Goal: Task Accomplishment & Management: Complete application form

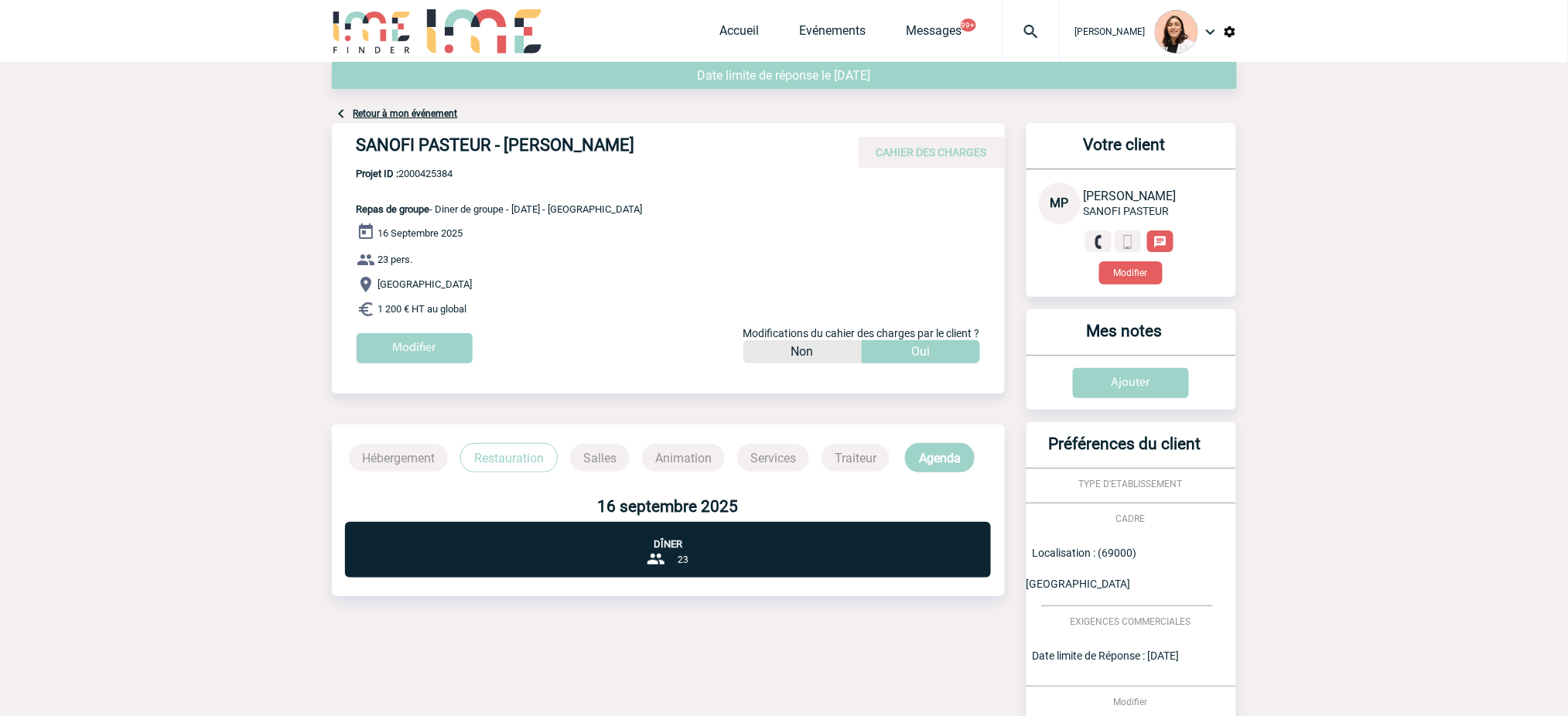
click at [1408, 169] on body "Melissa NOBLET Accueil Evénements 99+" at bounding box center [784, 460] width 1568 height 920
click at [1046, 32] on img at bounding box center [1030, 32] width 56 height 18
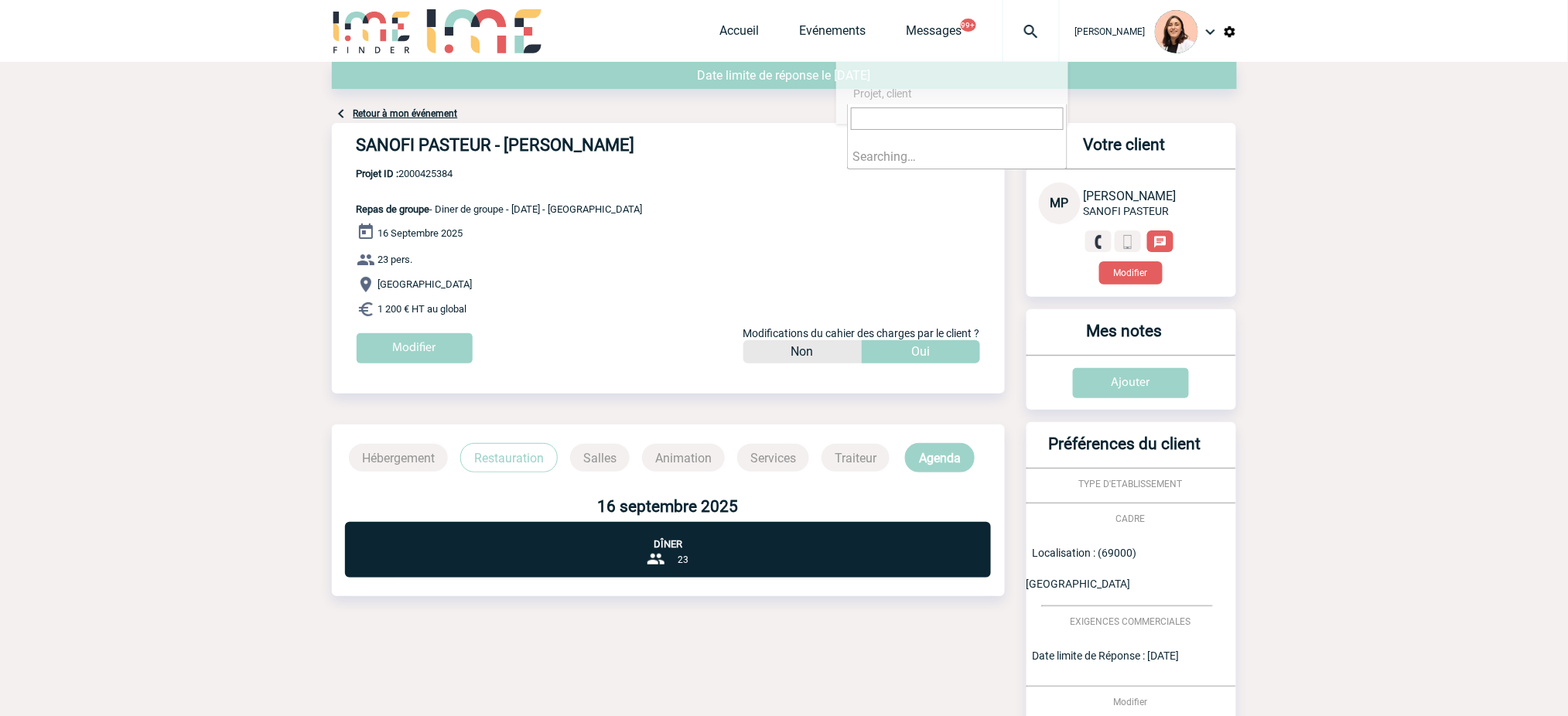
click at [1035, 112] on input "search" at bounding box center [957, 118] width 213 height 22
paste input "2000425047"
type input "2000425047"
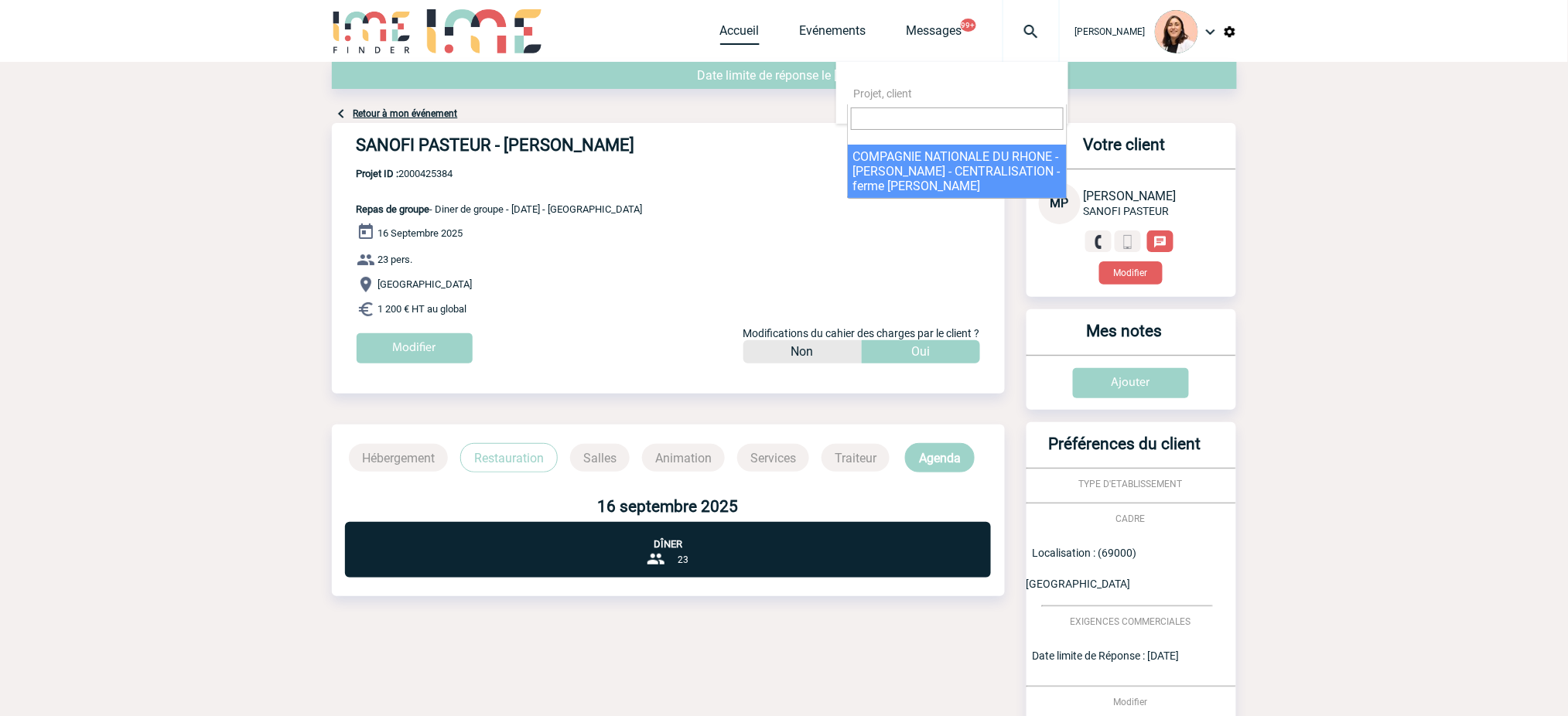
select select "24548"
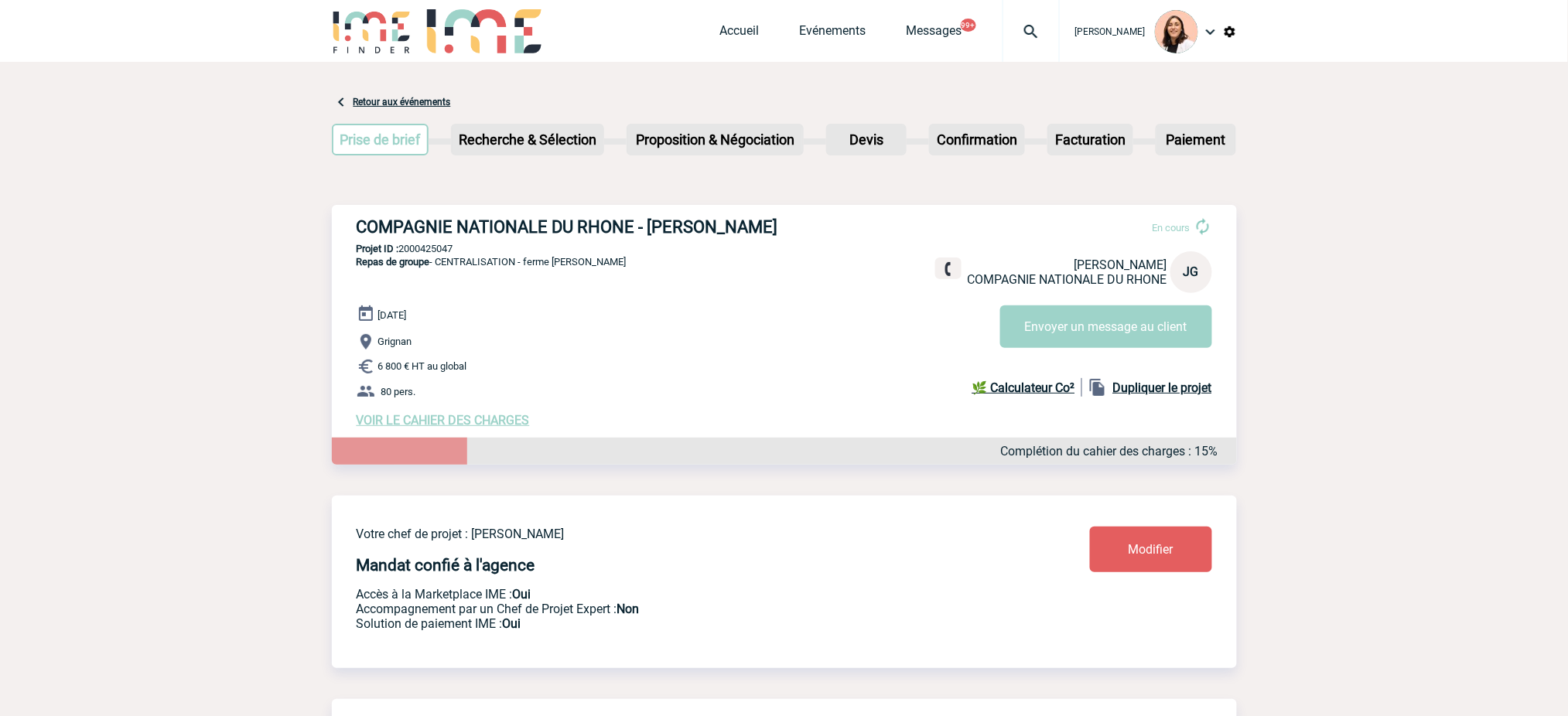
click at [449, 249] on p "Projet ID : 2000425047" at bounding box center [784, 248] width 905 height 12
copy p "2000425047"
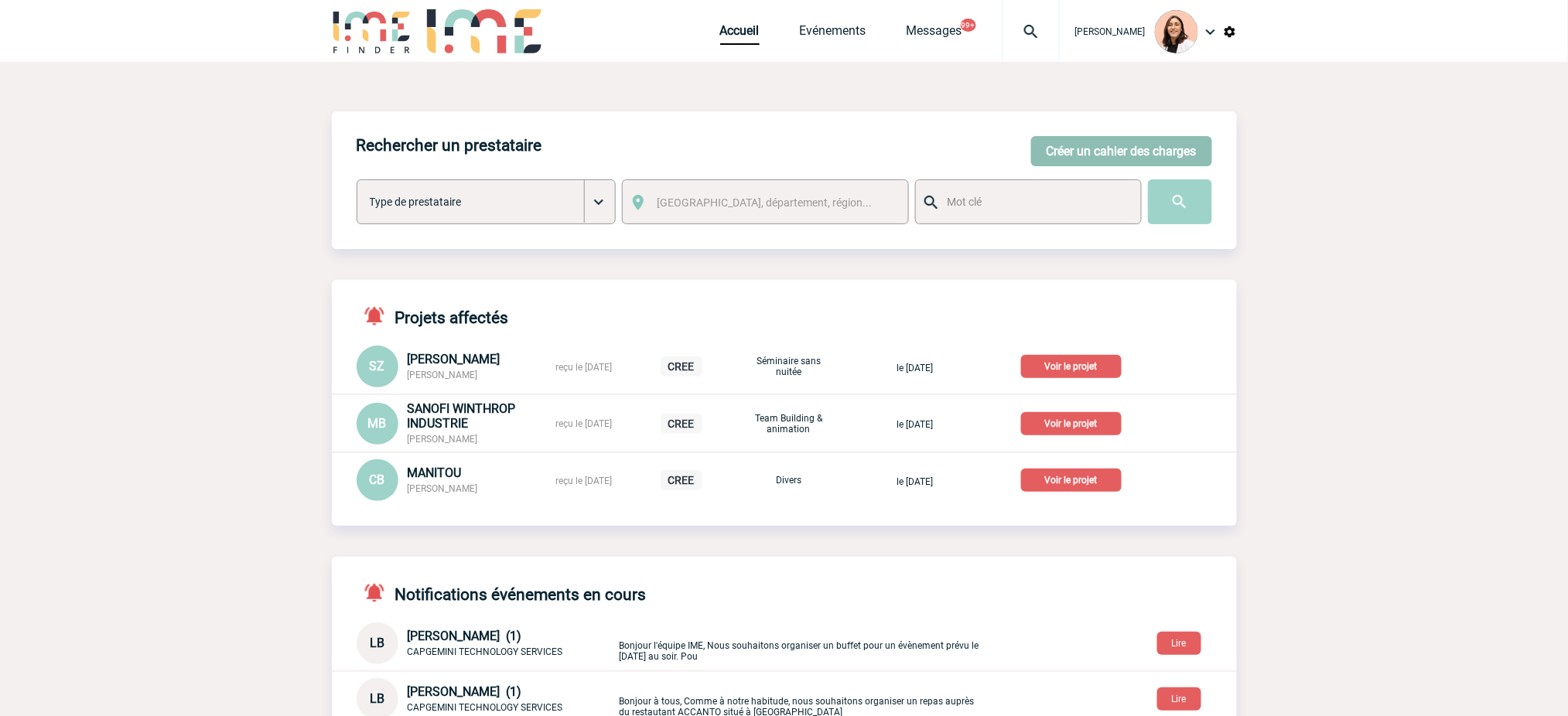
click at [1103, 153] on button "Créer un cahier des charges" at bounding box center [1122, 151] width 181 height 30
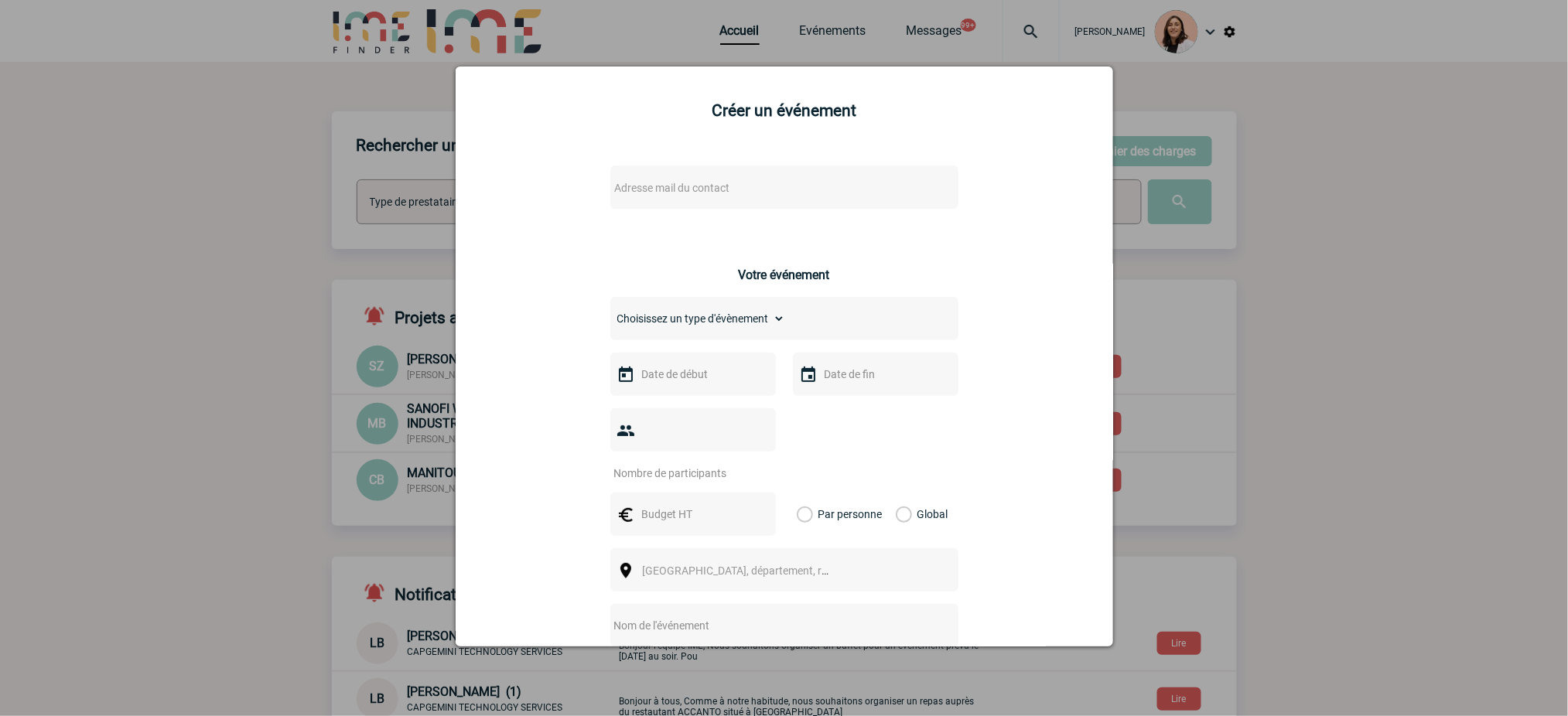
click at [670, 184] on span "Adresse mail du contact" at bounding box center [672, 188] width 116 height 12
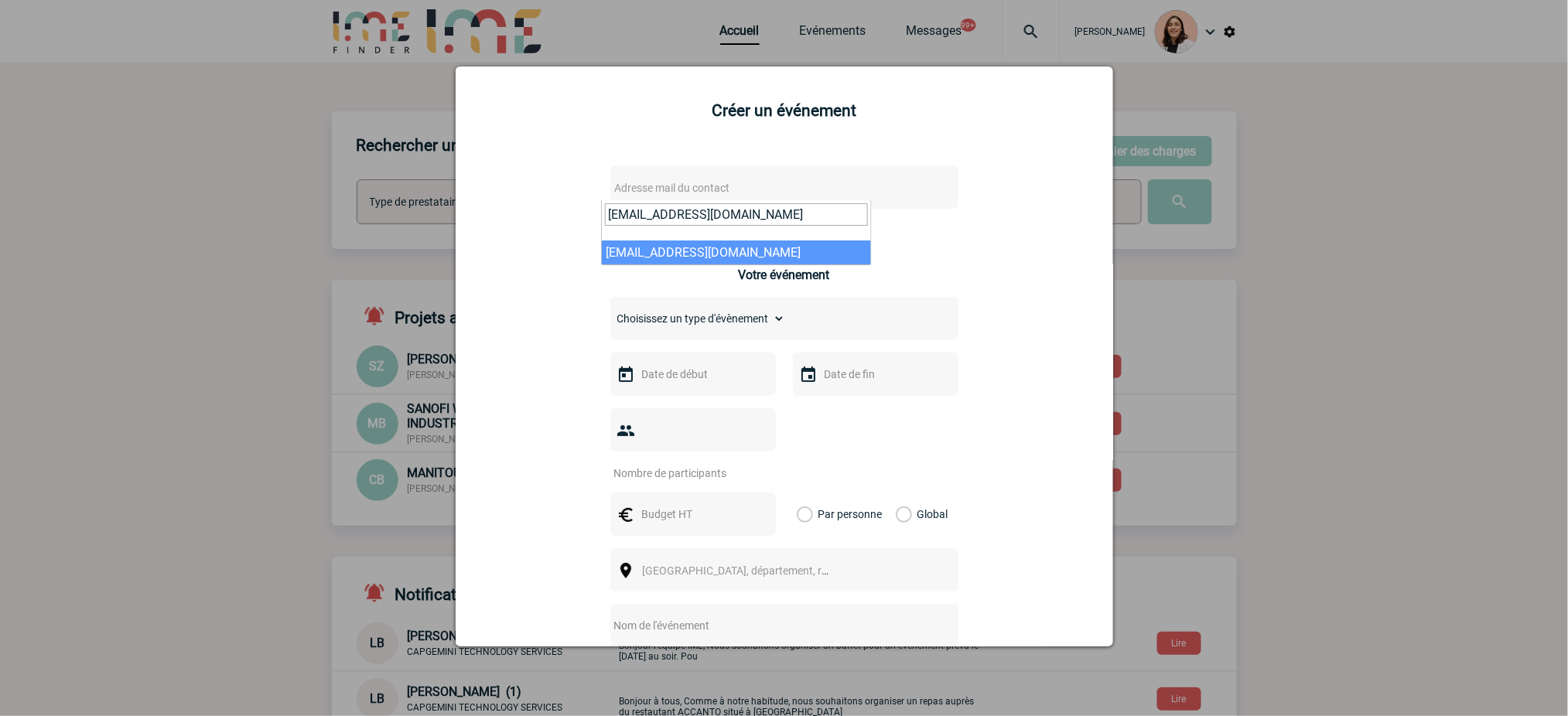
type input "[EMAIL_ADDRESS][DOMAIN_NAME]"
select select "131074"
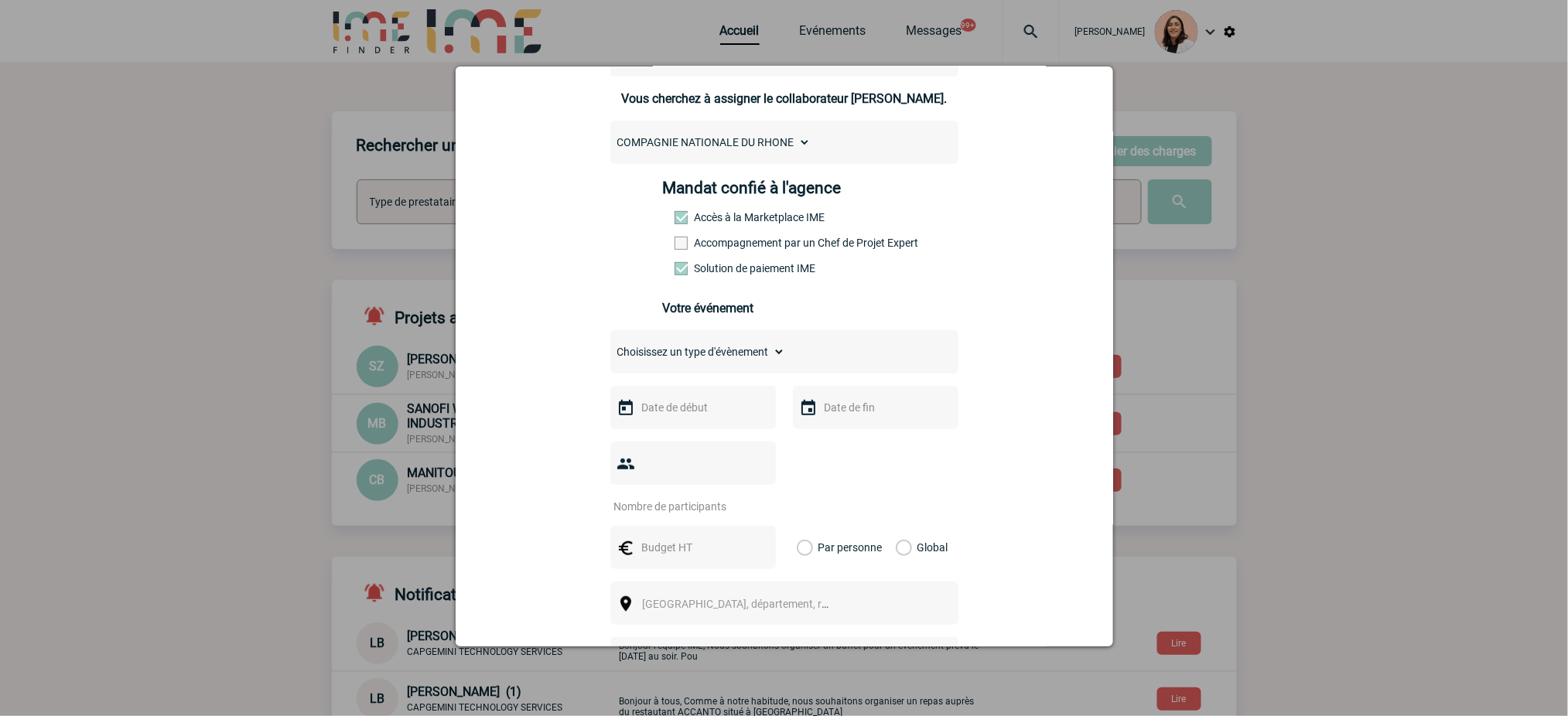
scroll to position [206, 0]
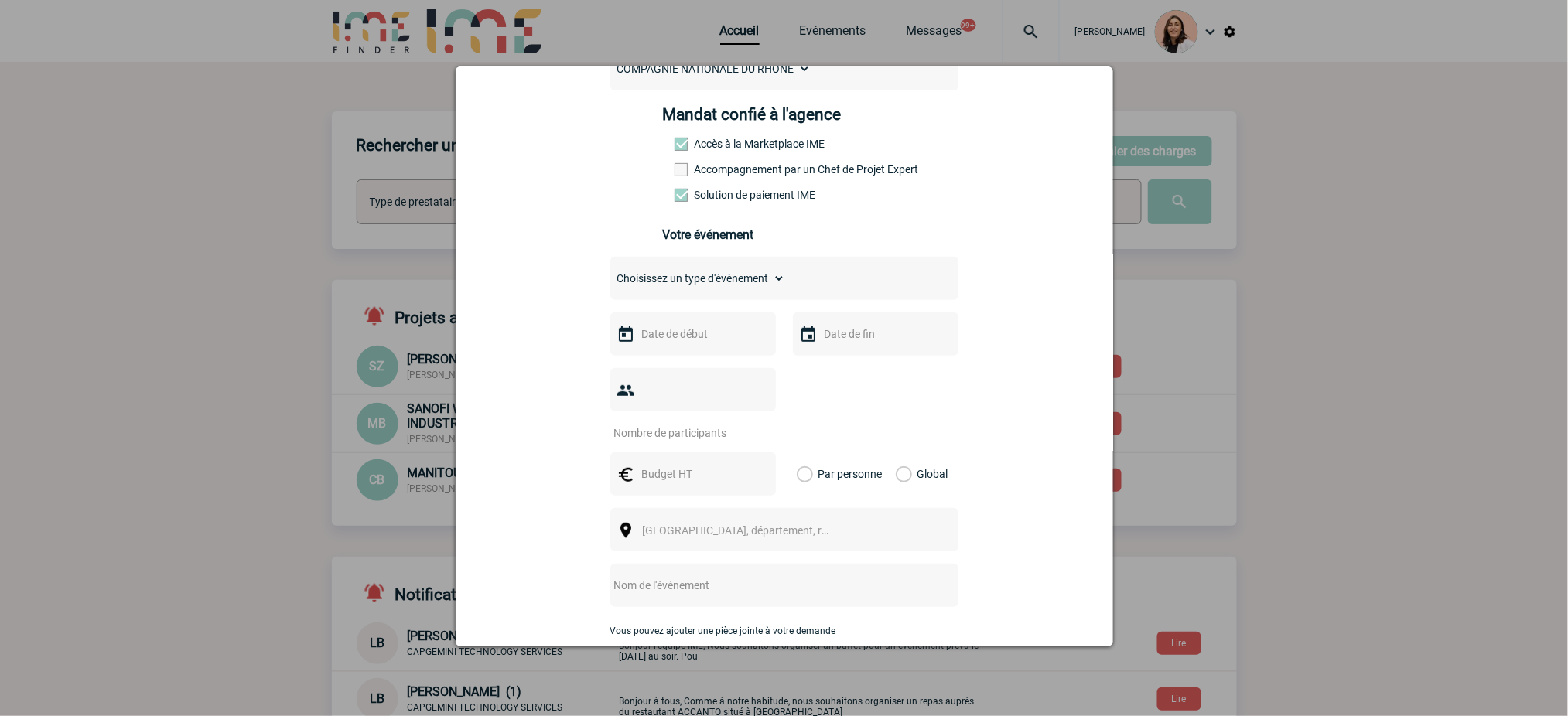
click at [762, 272] on select "Choisissez un type d'évènement Séminaire avec nuitée Séminaire sans nuitée Repa…" at bounding box center [697, 278] width 174 height 22
select select "2"
click at [610, 272] on select "Choisissez un type d'évènement Séminaire avec nuitée Séminaire sans nuitée Repa…" at bounding box center [697, 278] width 174 height 22
click at [683, 338] on input "text" at bounding box center [691, 334] width 106 height 20
click at [753, 360] on div "[DATE]" at bounding box center [739, 365] width 153 height 22
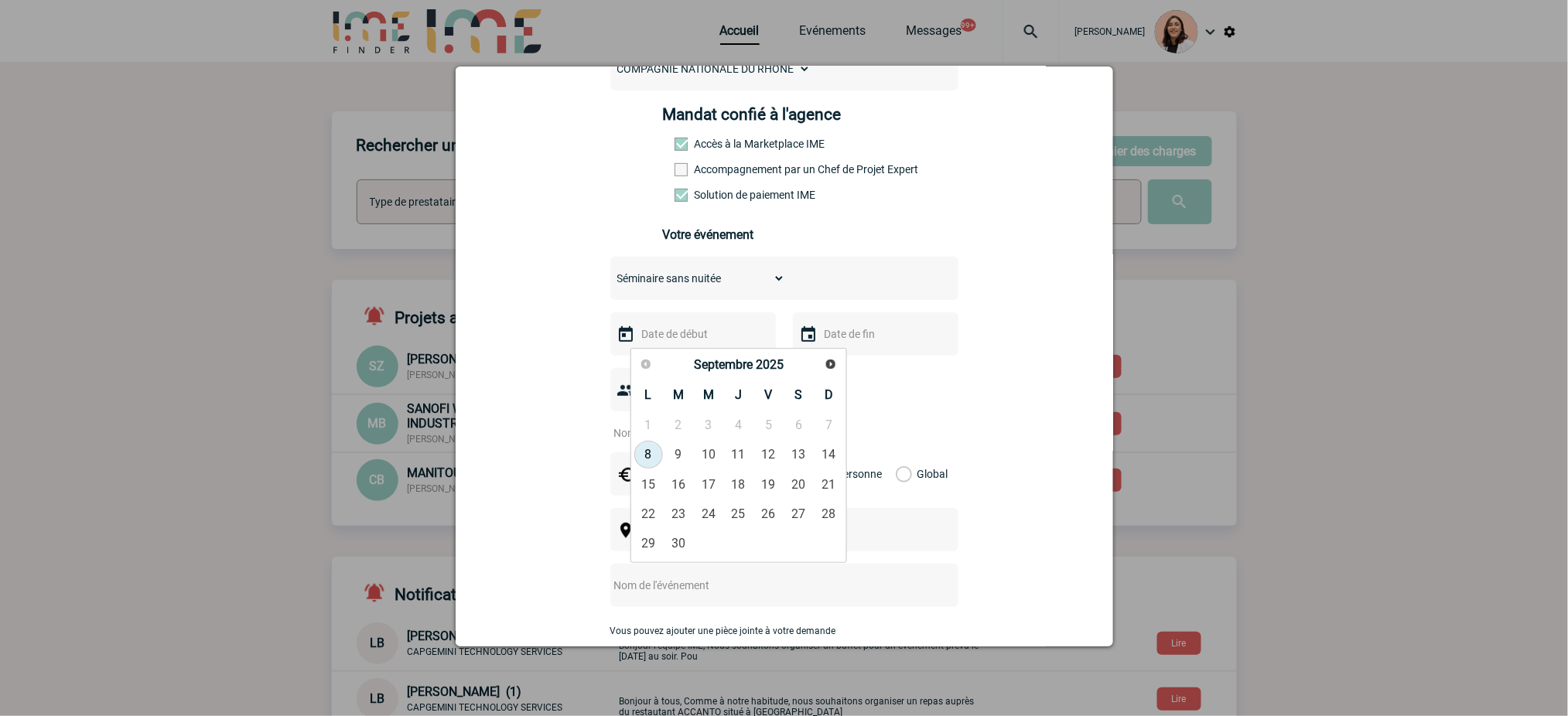
click at [781, 362] on span "2025" at bounding box center [769, 365] width 28 height 15
click at [828, 359] on span "Suivant" at bounding box center [830, 364] width 12 height 12
click at [676, 486] on link "13" at bounding box center [679, 484] width 28 height 28
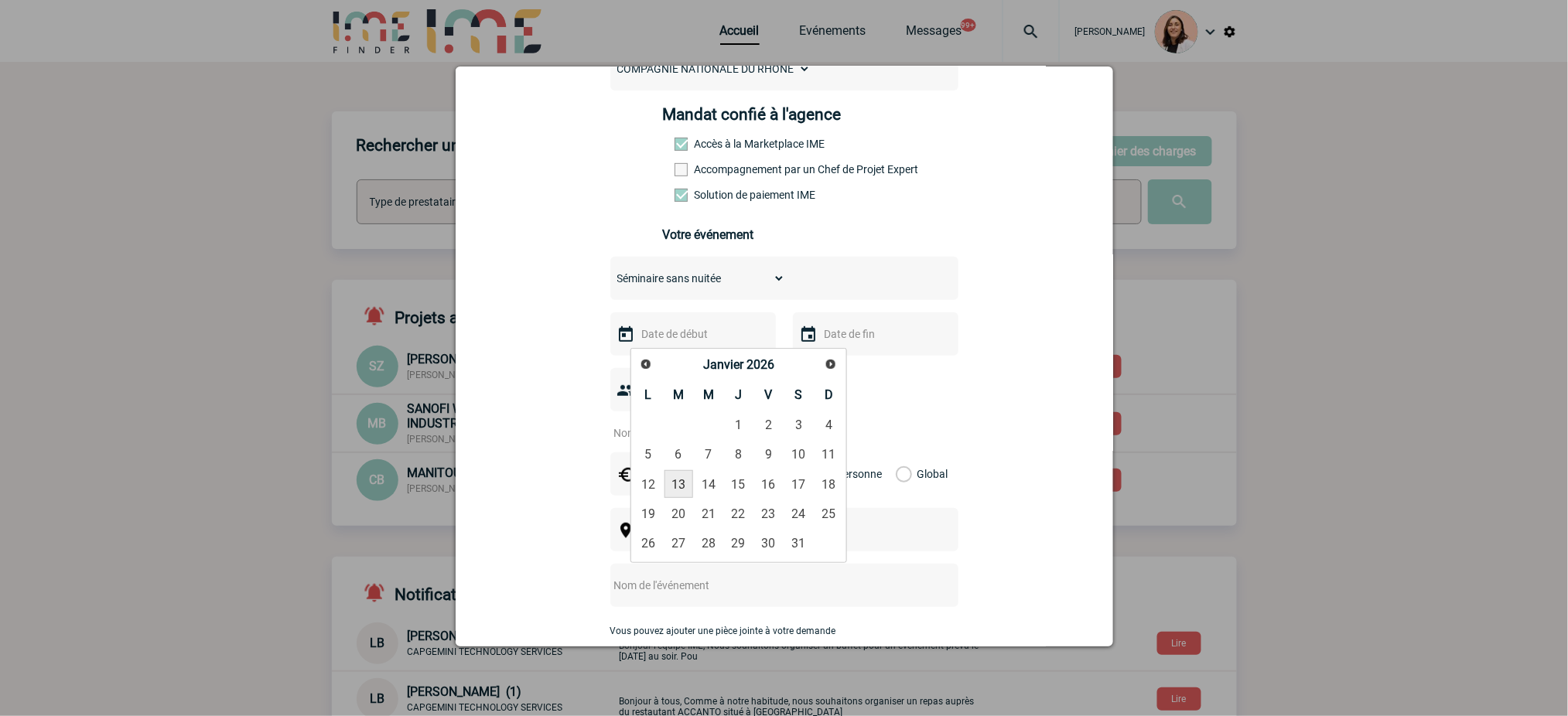
type input "[DATE]"
click at [863, 338] on input "text" at bounding box center [874, 334] width 106 height 20
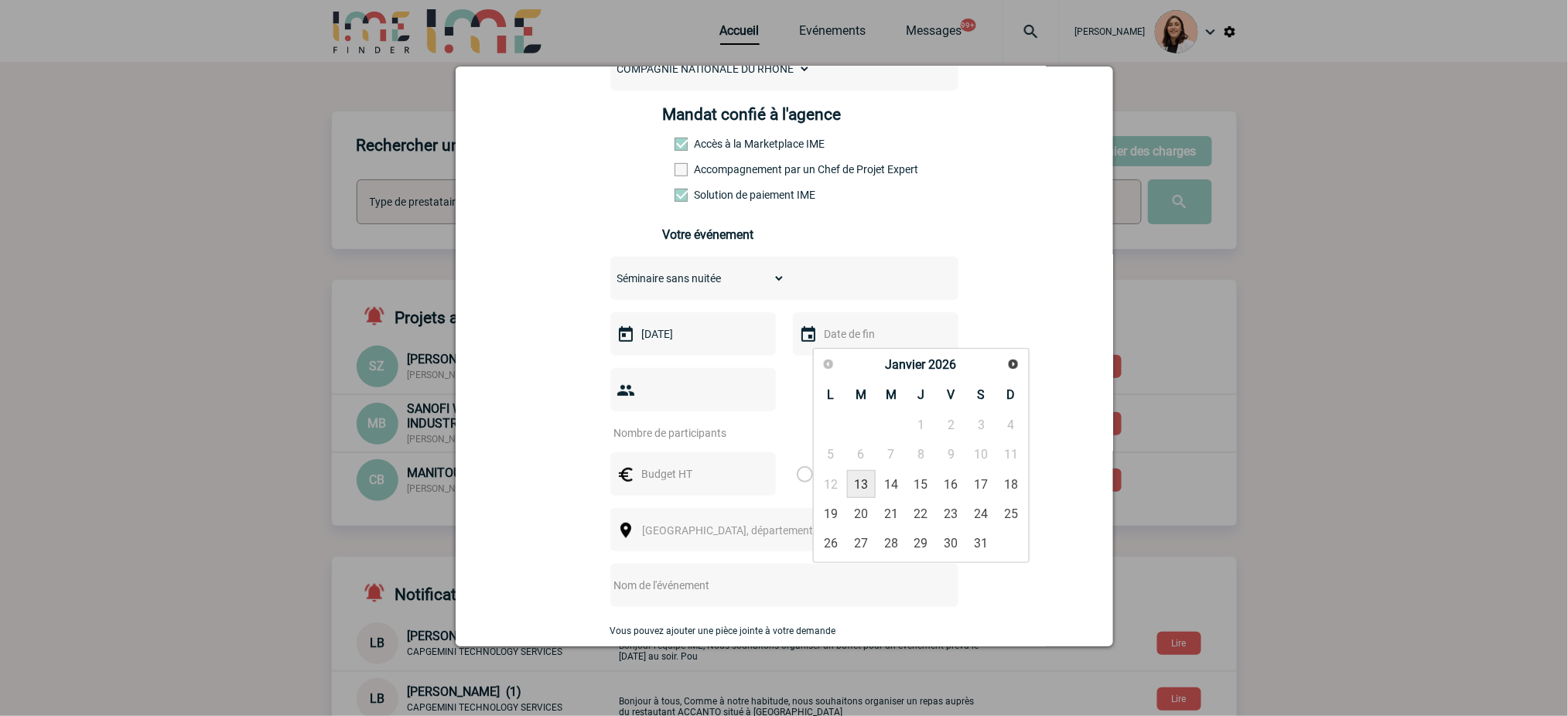
click at [860, 489] on link "13" at bounding box center [861, 484] width 28 height 28
type input "[DATE]"
click at [700, 395] on div at bounding box center [692, 390] width 165 height 43
click at [691, 441] on input "number" at bounding box center [682, 433] width 145 height 20
click at [688, 411] on div at bounding box center [692, 390] width 165 height 43
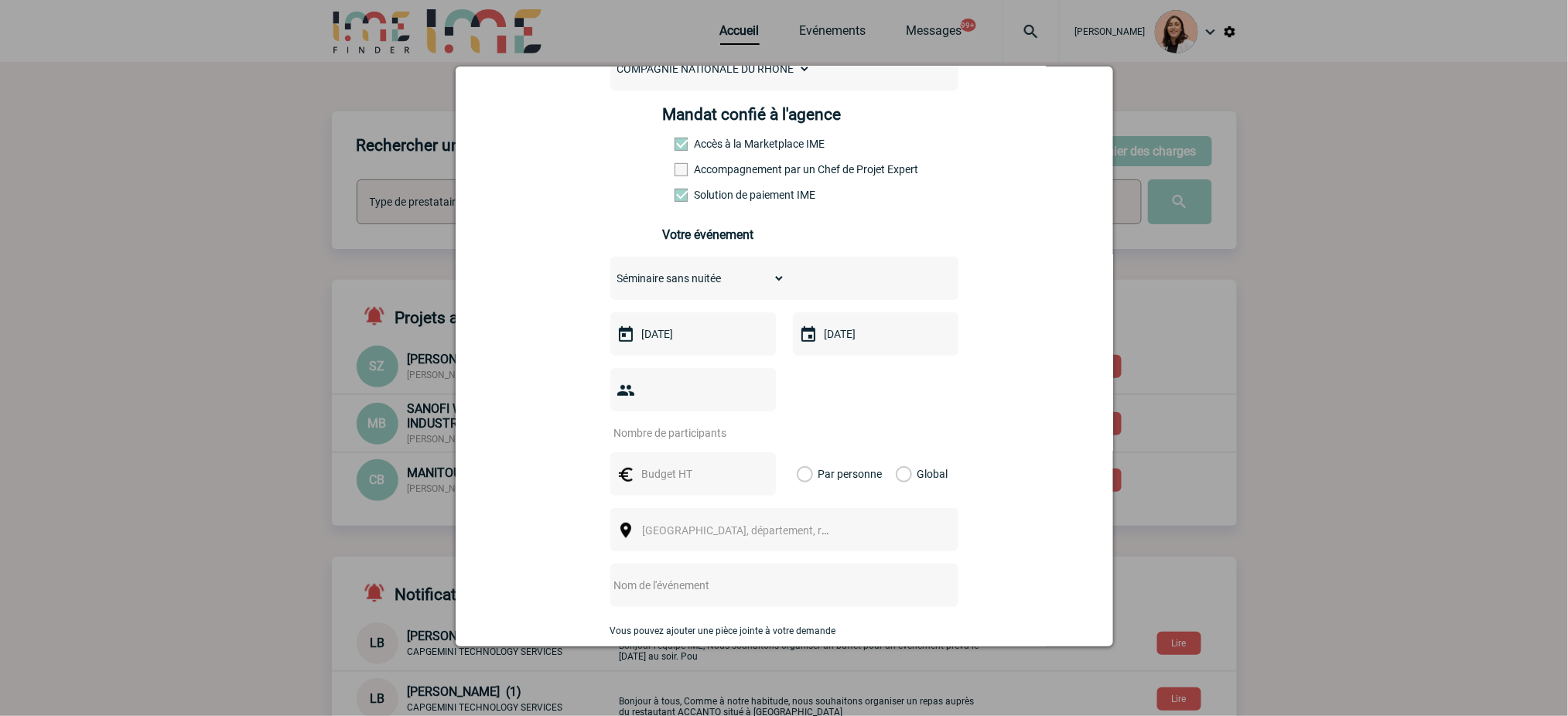
click at [696, 431] on input "number" at bounding box center [682, 433] width 145 height 20
type input "80"
click at [953, 424] on div "[EMAIL_ADDRESS][DOMAIN_NAME] [PERSON_NAME][EMAIL_ADDRESS][PERSON_NAME][DOMAIN_N…" at bounding box center [784, 427] width 619 height 964
click at [696, 479] on input "text" at bounding box center [691, 474] width 106 height 20
type input "7000"
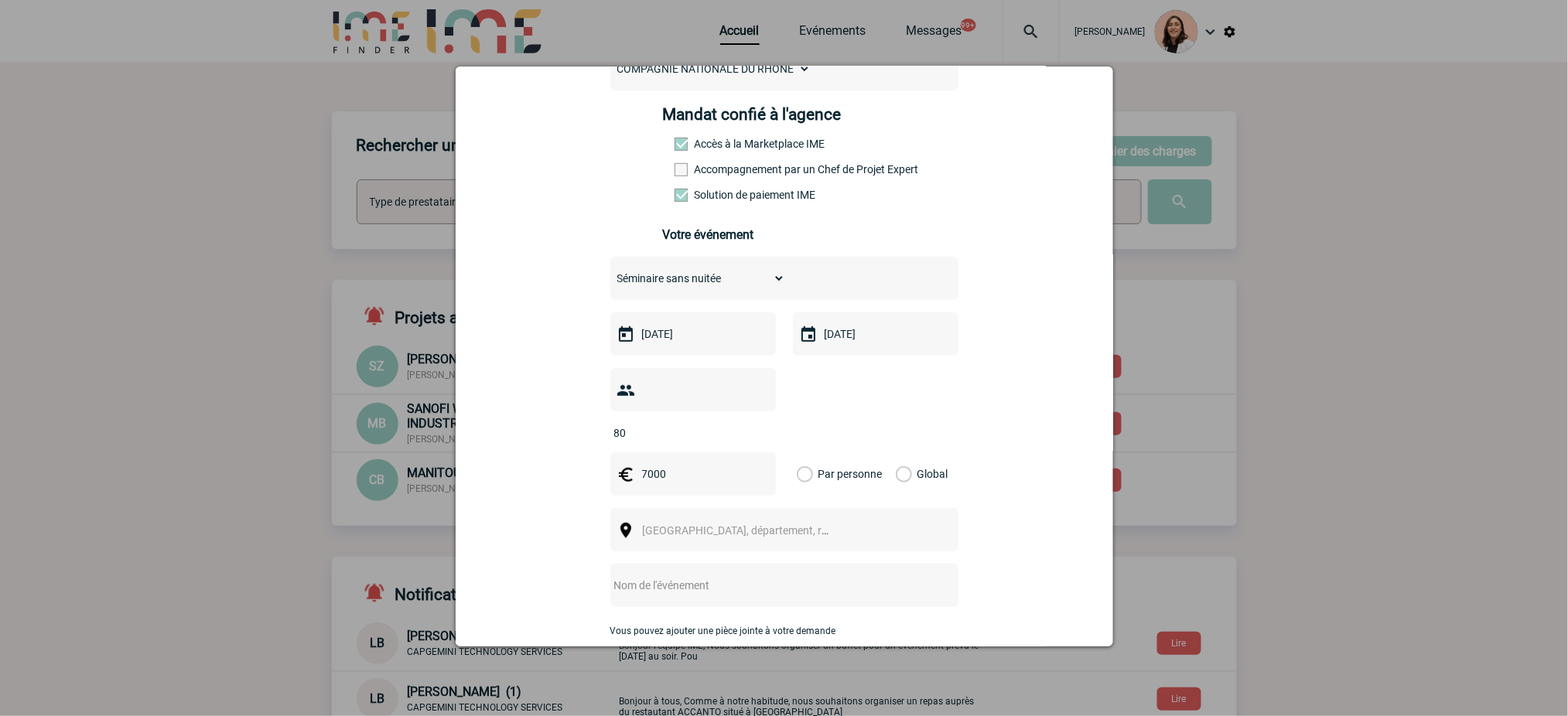
click at [906, 476] on label "Global" at bounding box center [901, 474] width 10 height 43
click at [0, 0] on input "Global" at bounding box center [0, 0] width 0 height 0
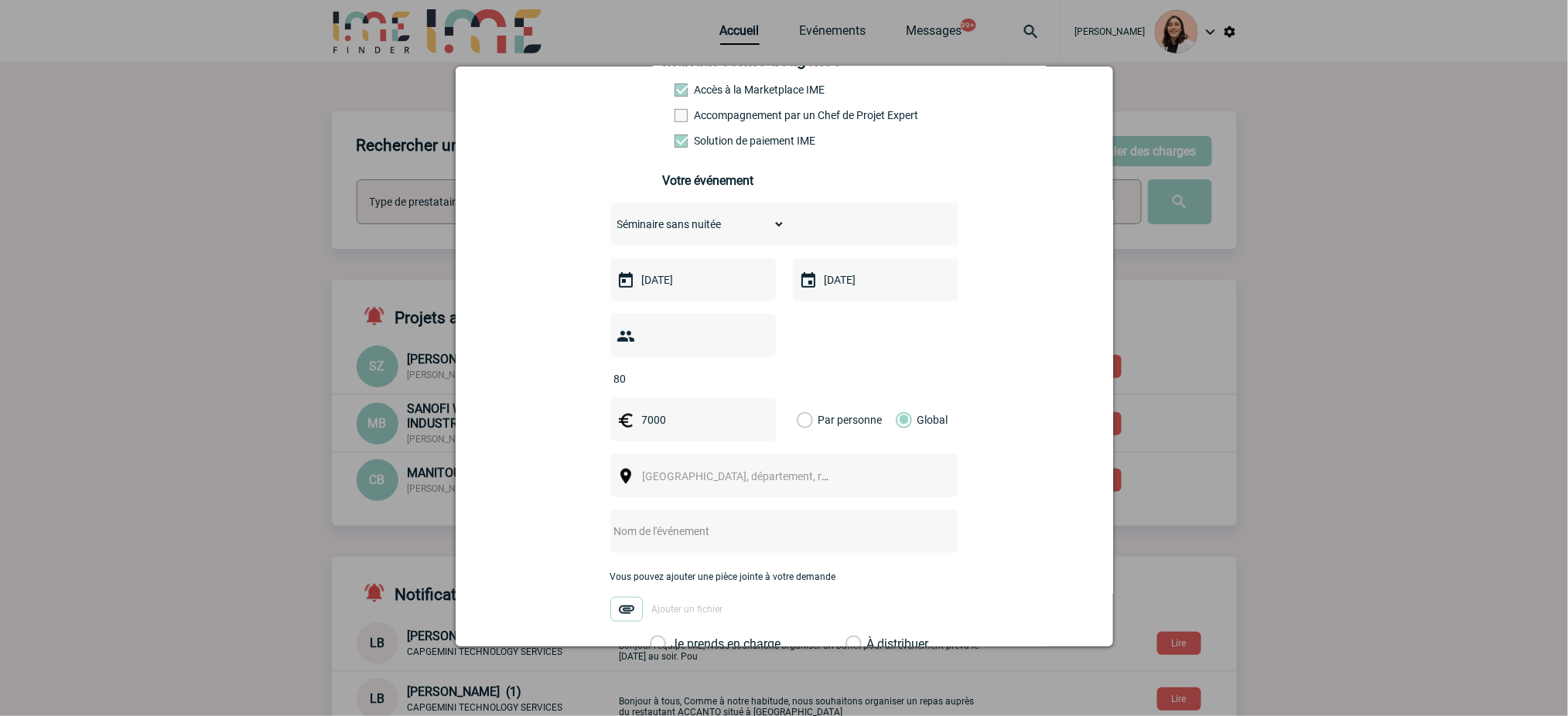
scroll to position [309, 0]
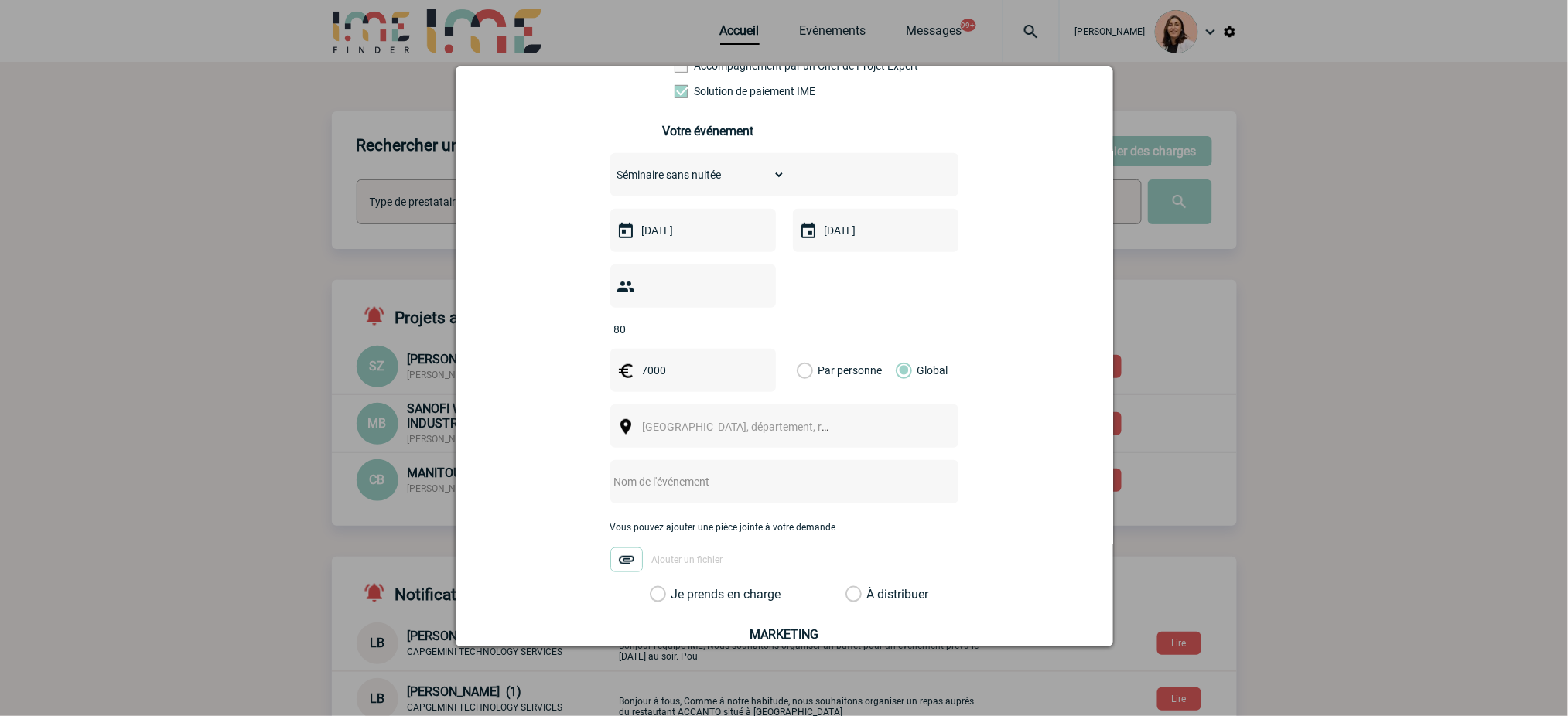
click at [748, 431] on span "[GEOGRAPHIC_DATA], département, région..." at bounding box center [750, 426] width 215 height 12
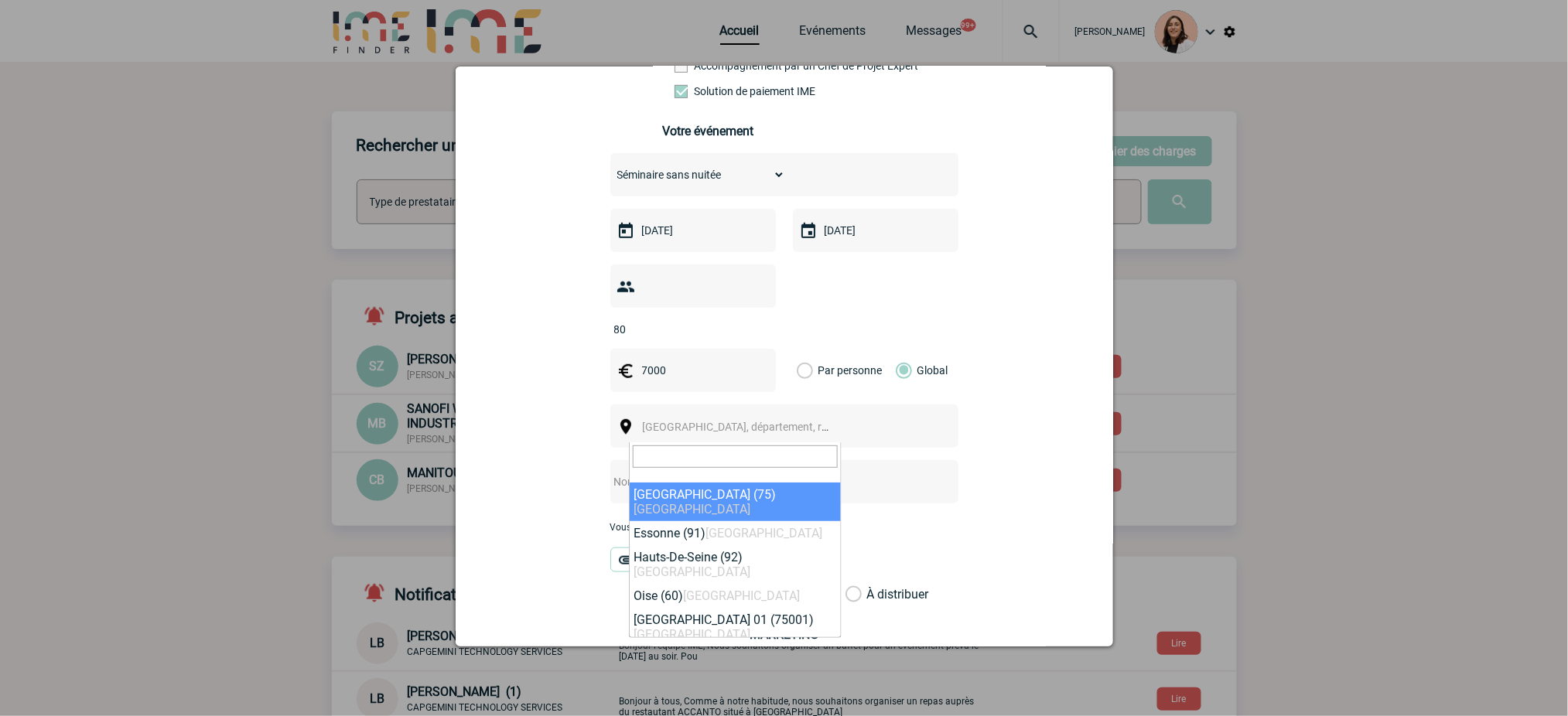
paste input "Grignan"
type input "Grignan"
select select "35161"
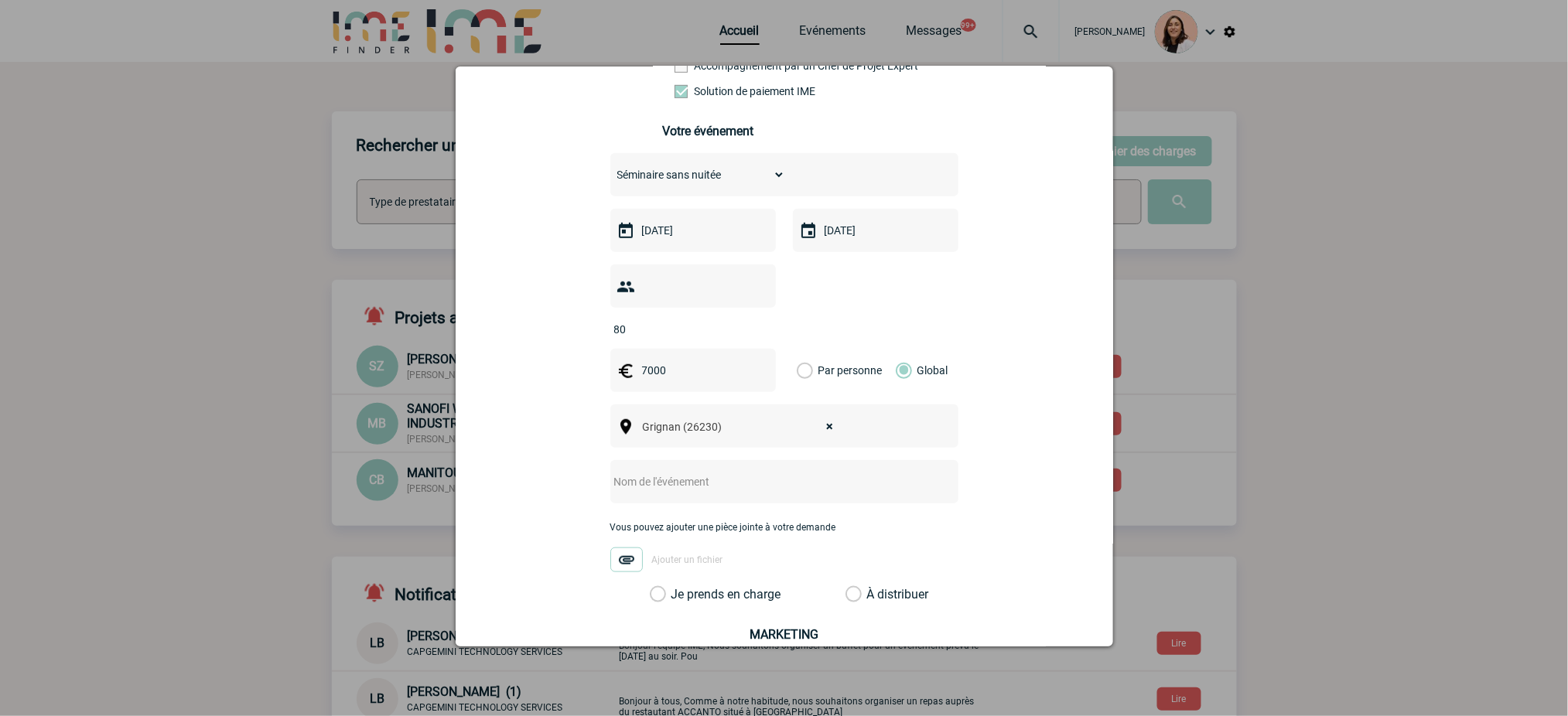
click at [715, 477] on input "text" at bounding box center [764, 482] width 307 height 20
click at [726, 498] on div "centralisation -" at bounding box center [784, 482] width 348 height 43
click at [740, 483] on input "centralisation -" at bounding box center [764, 482] width 307 height 20
paste input "La Ferme [PERSON_NAME]."
type input "centralisation - La Ferme [PERSON_NAME]."
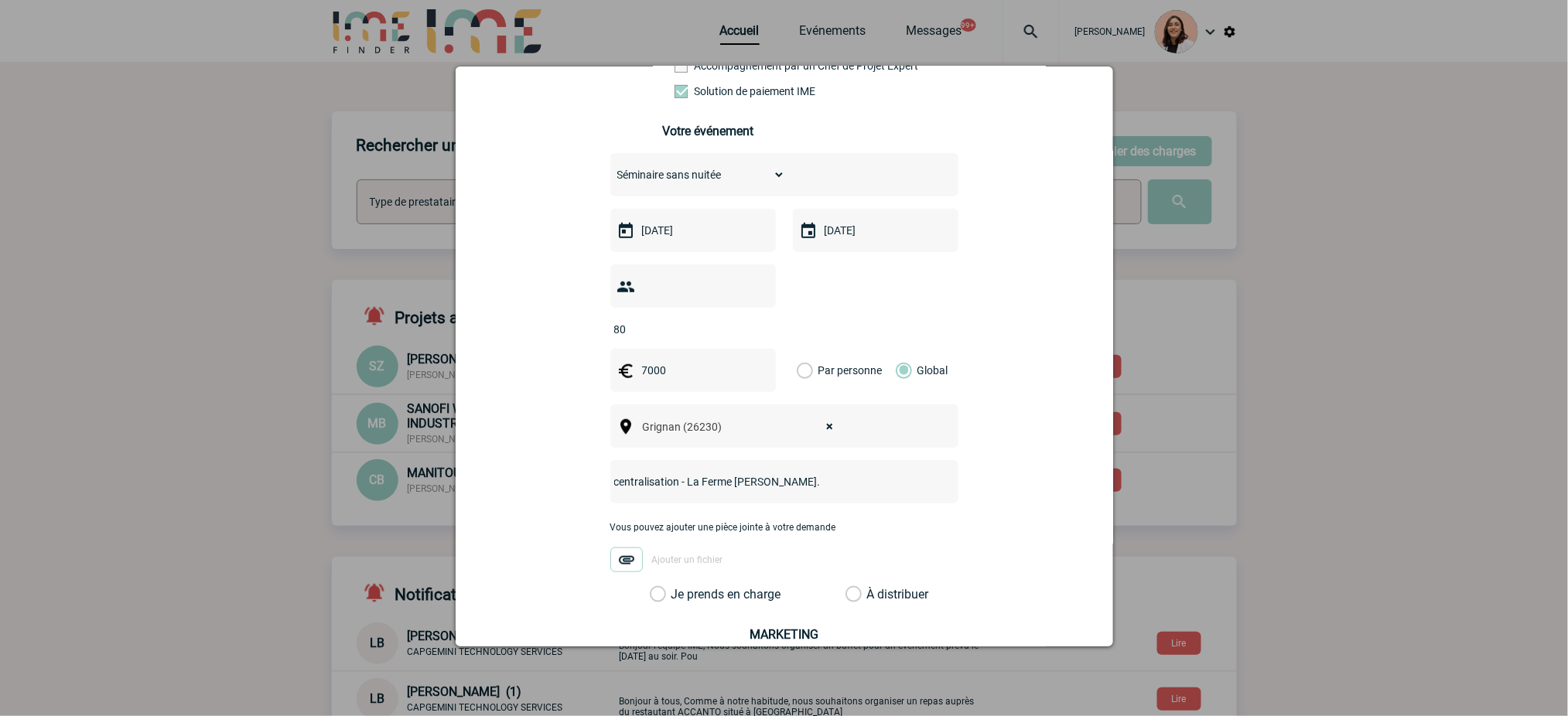
click at [676, 602] on label "Je prends en charge" at bounding box center [663, 595] width 27 height 16
click at [0, 0] on input "Je prends en charge" at bounding box center [0, 0] width 0 height 0
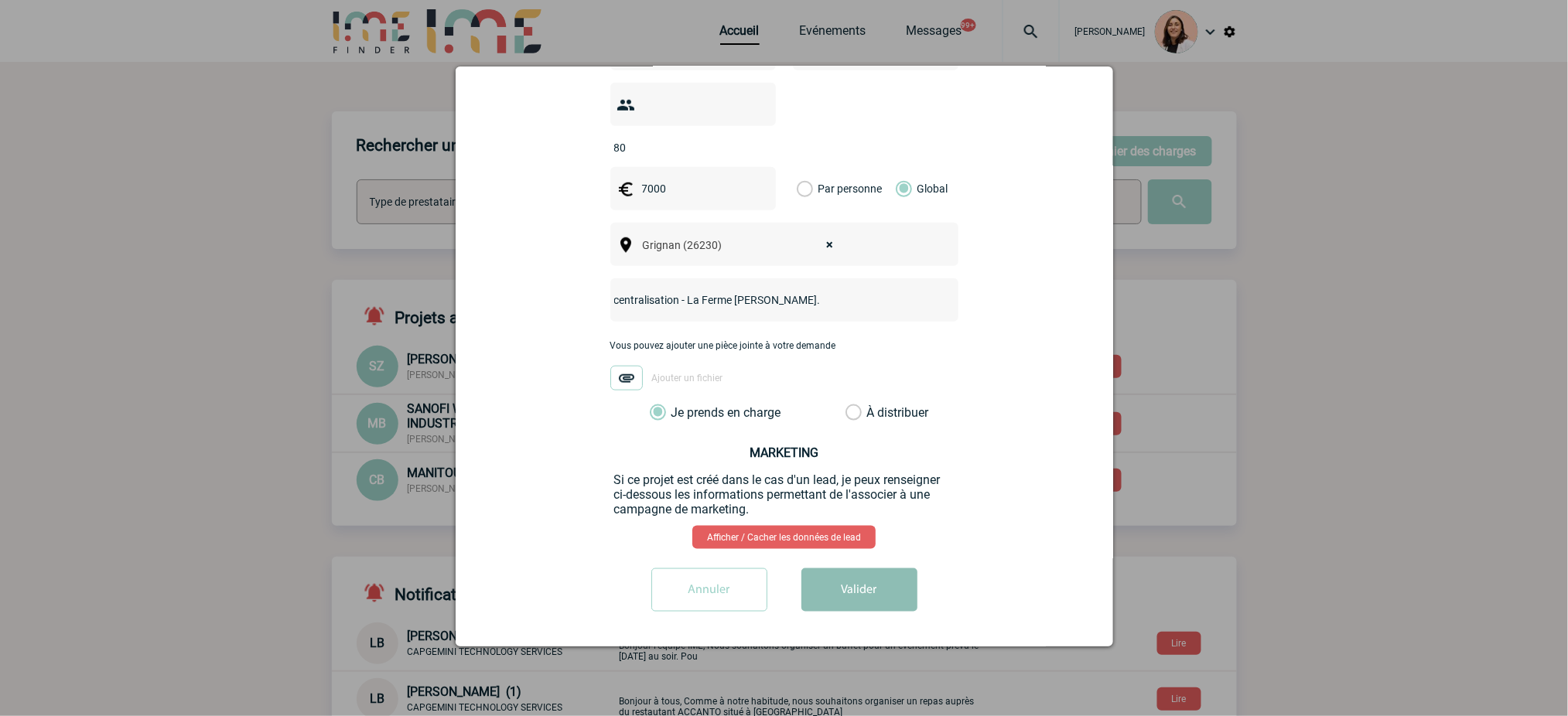
click at [856, 577] on button "Valider" at bounding box center [859, 590] width 116 height 43
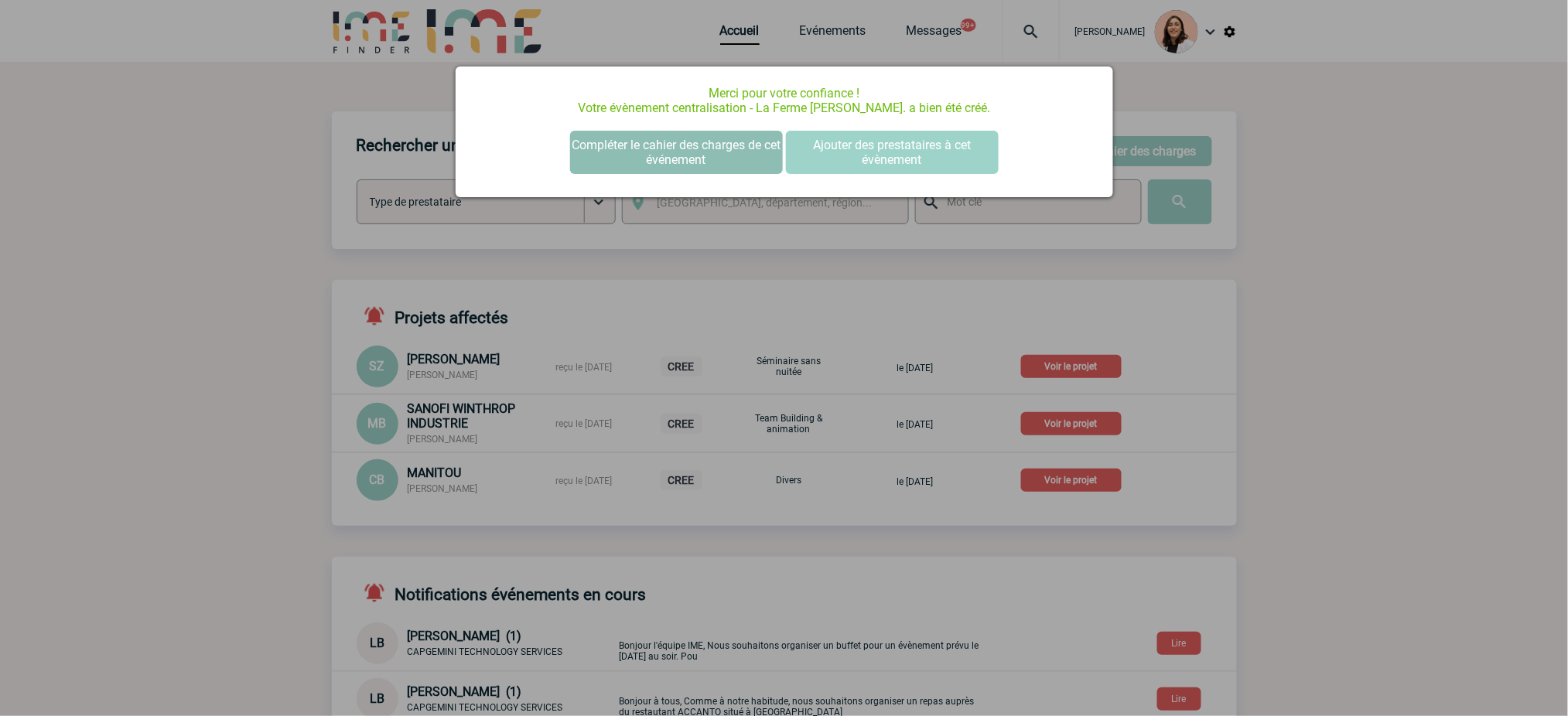
click at [686, 145] on button "Compléter le cahier des charges de cet événement" at bounding box center [676, 152] width 213 height 43
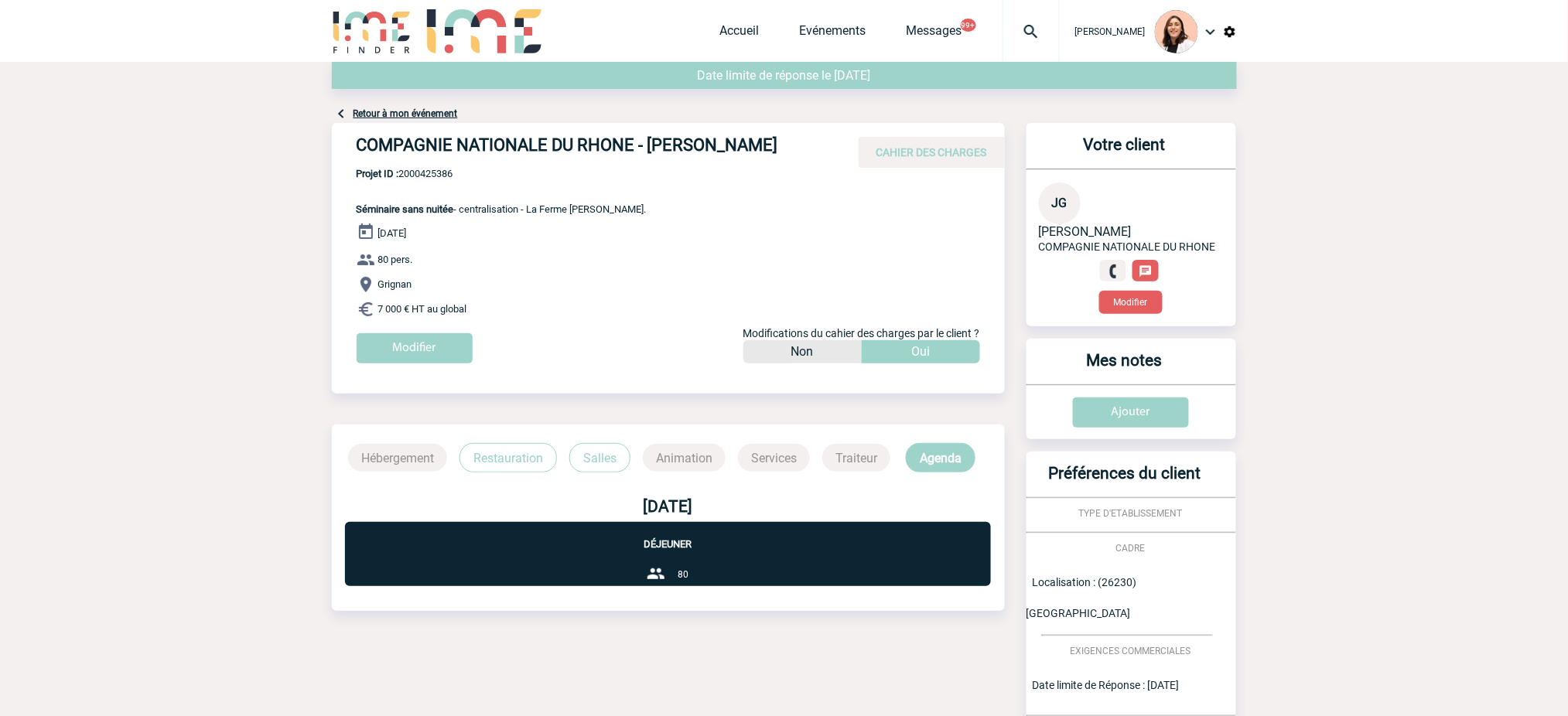
click at [587, 145] on h4 "COMPAGNIE NATIONALE DU RHONE - Justine GIACOMELLI" at bounding box center [588, 149] width 465 height 27
copy div "COMPAGNIE NATIONALE DU RHONE - Justine GIACOMELLI"
click at [444, 177] on span "Projet ID : 2000425386" at bounding box center [501, 174] width 290 height 12
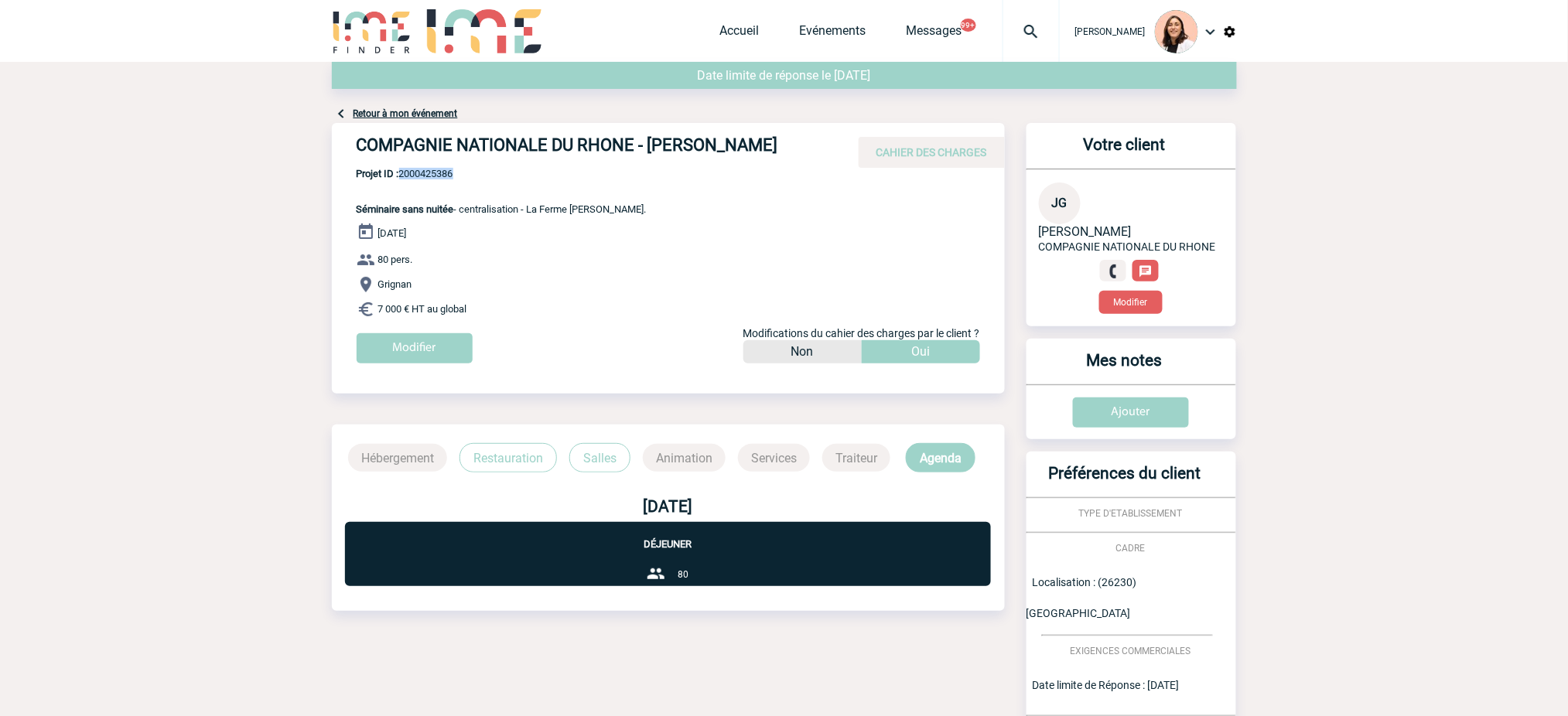
click at [444, 177] on span "Projet ID : 2000425386" at bounding box center [501, 174] width 290 height 12
copy span "2000425386"
